Goal: Obtain resource: Download file/media

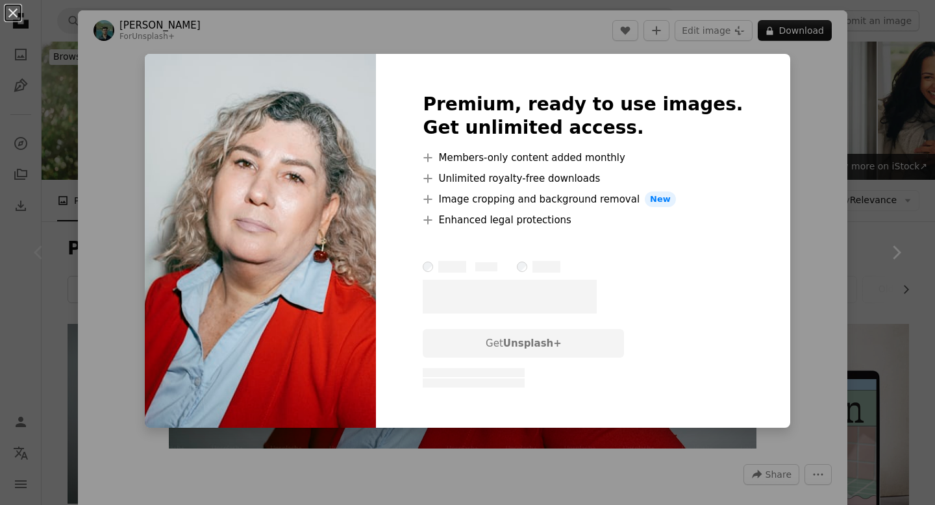
scroll to position [216, 0]
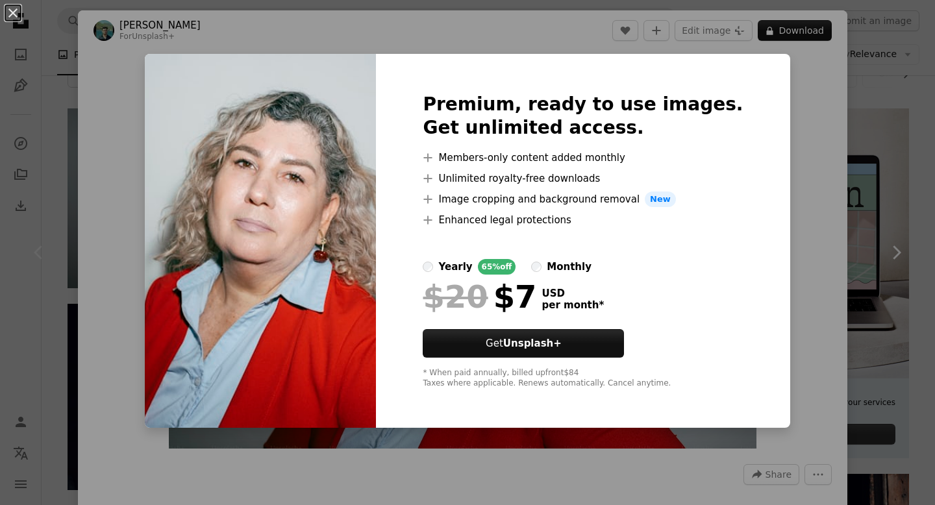
click at [811, 151] on div "An X shape Premium, ready to use images. Get unlimited access. A plus sign Memb…" at bounding box center [467, 252] width 935 height 505
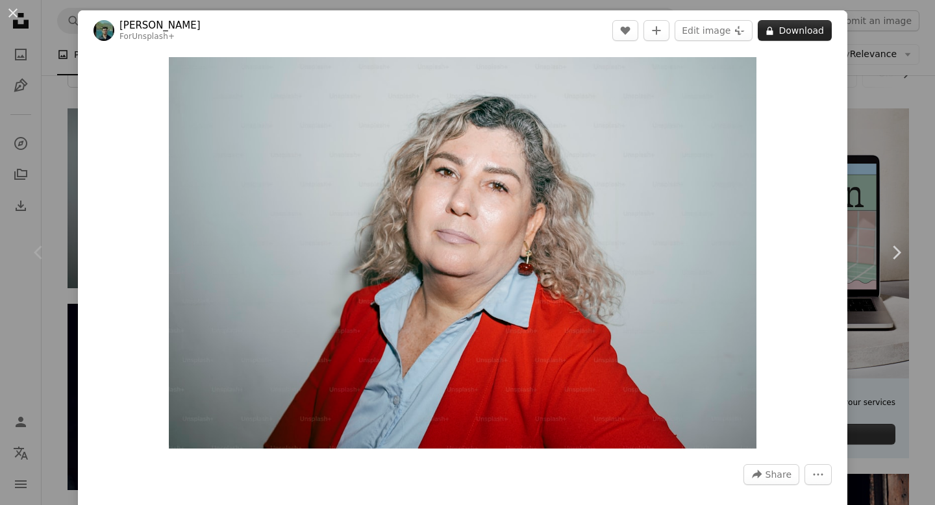
click at [794, 25] on button "A lock Download" at bounding box center [794, 30] width 74 height 21
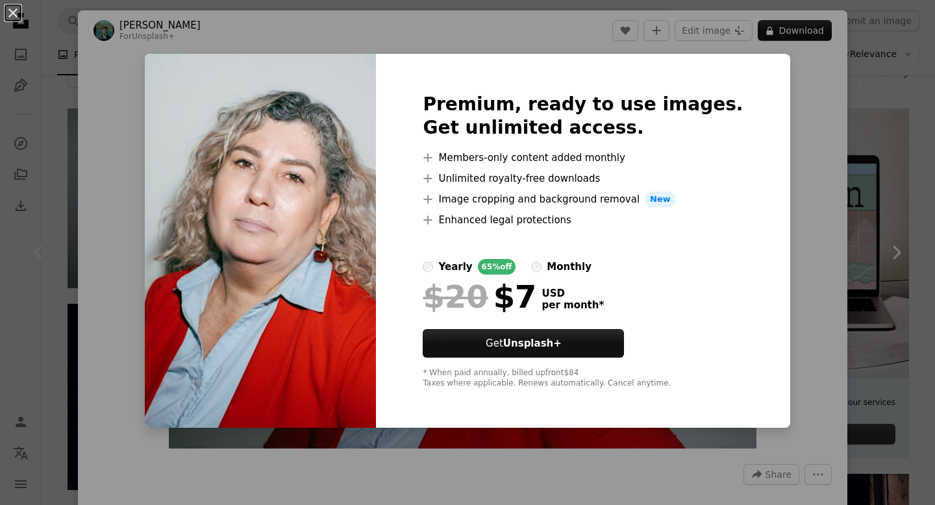
click at [788, 109] on div "An X shape Premium, ready to use images. Get unlimited access. A plus sign Memb…" at bounding box center [467, 252] width 935 height 505
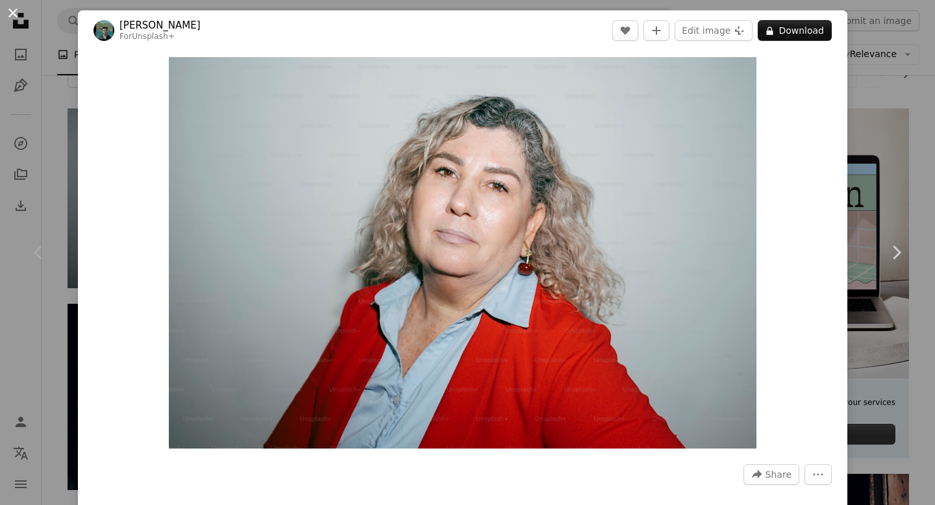
click at [13, 14] on button "An X shape" at bounding box center [13, 13] width 16 height 16
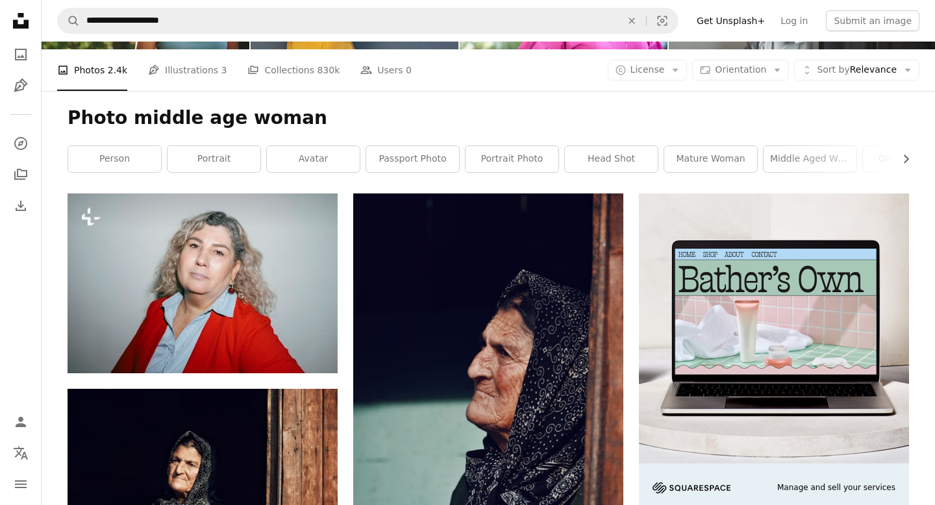
scroll to position [12, 0]
